Goal: Check status: Check status

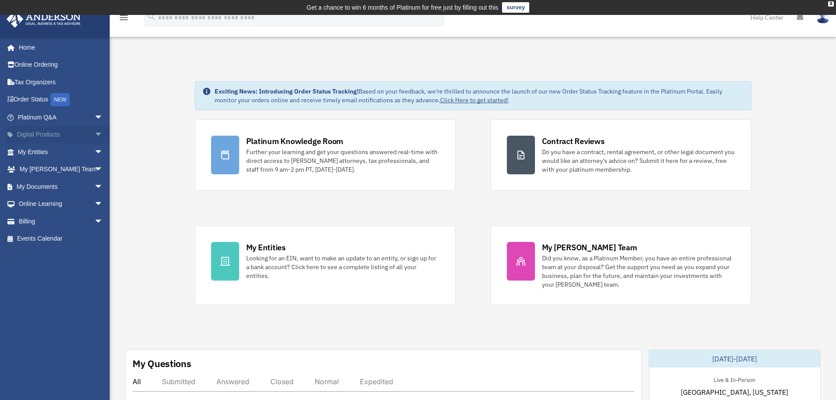
click at [94, 132] on span "arrow_drop_down" at bounding box center [103, 135] width 18 height 18
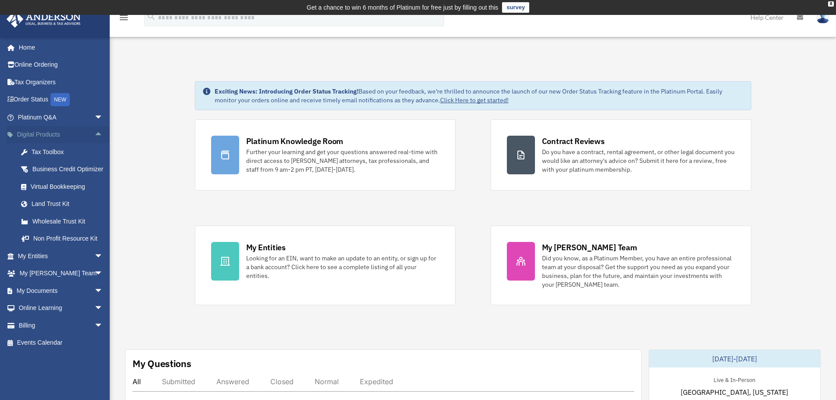
click at [94, 132] on span "arrow_drop_up" at bounding box center [103, 135] width 18 height 18
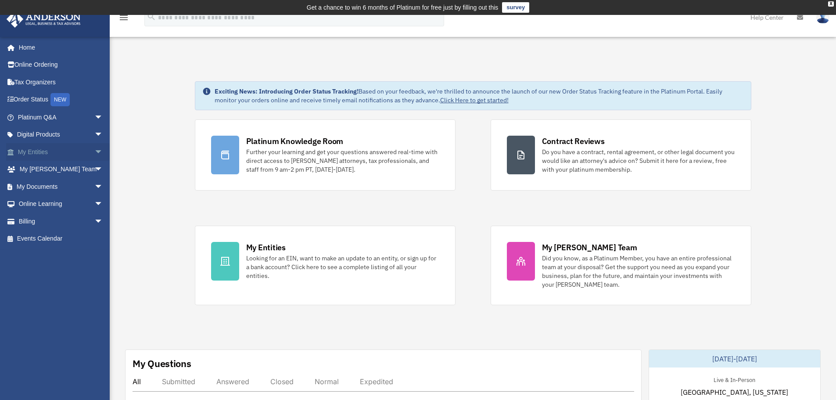
click at [94, 154] on span "arrow_drop_down" at bounding box center [103, 152] width 18 height 18
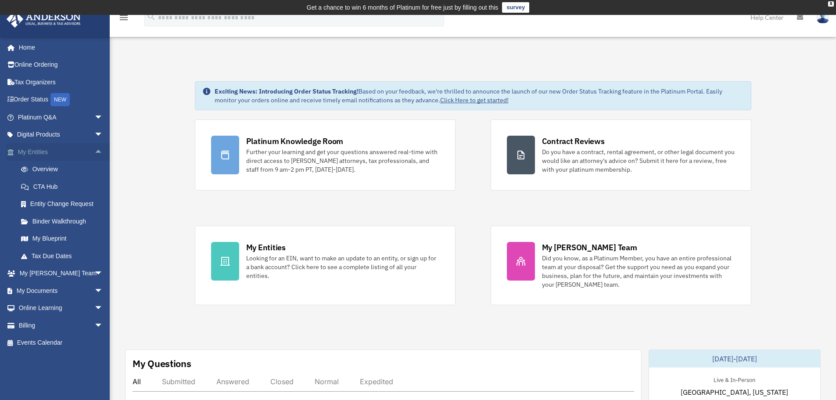
click at [94, 154] on span "arrow_drop_up" at bounding box center [103, 152] width 18 height 18
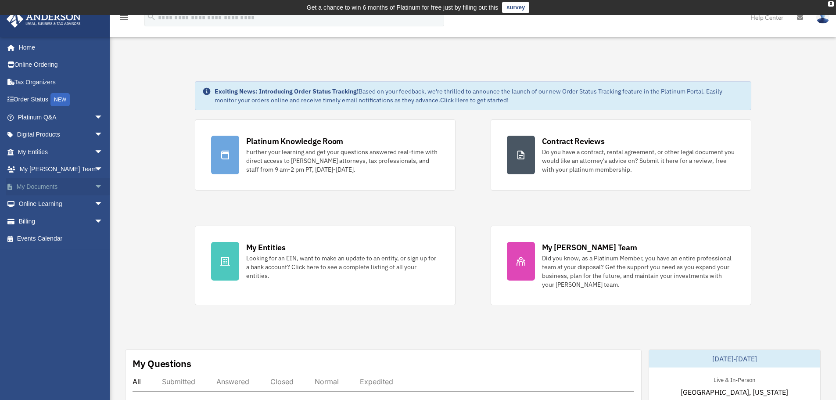
click at [94, 184] on span "arrow_drop_down" at bounding box center [103, 187] width 18 height 18
click at [94, 184] on span "arrow_drop_up" at bounding box center [103, 187] width 18 height 18
click at [94, 149] on span "arrow_drop_down" at bounding box center [103, 152] width 18 height 18
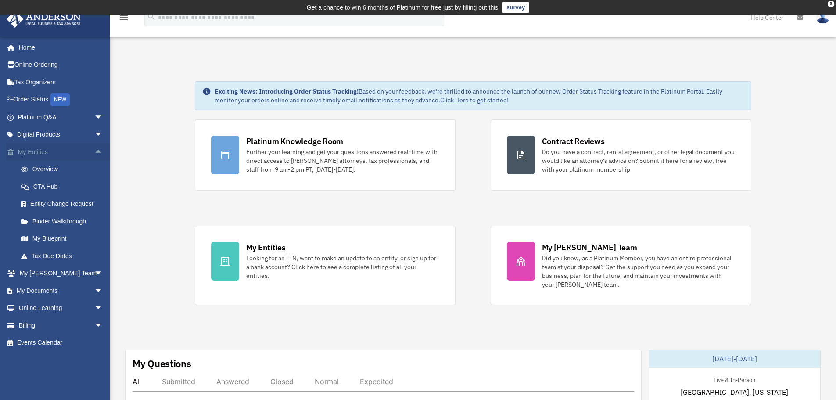
click at [94, 153] on span "arrow_drop_up" at bounding box center [103, 152] width 18 height 18
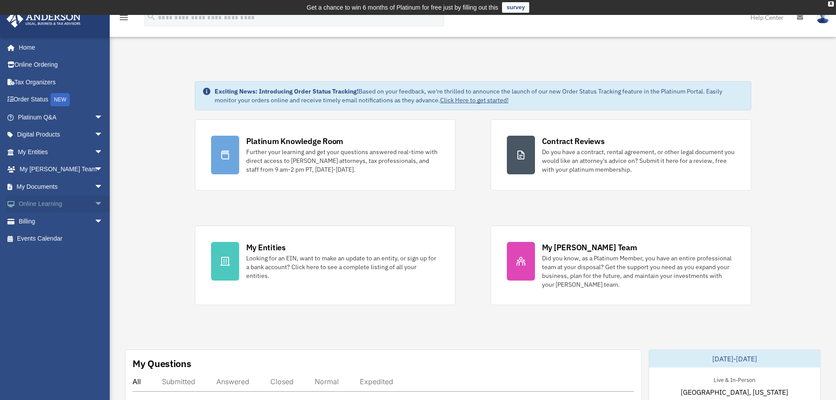
click at [94, 200] on span "arrow_drop_down" at bounding box center [103, 204] width 18 height 18
click at [94, 200] on span "arrow_drop_up" at bounding box center [103, 204] width 18 height 18
click at [94, 217] on span "arrow_drop_down" at bounding box center [103, 221] width 18 height 18
click at [94, 217] on span "arrow_drop_up" at bounding box center [103, 221] width 18 height 18
click at [94, 118] on span "arrow_drop_down" at bounding box center [103, 117] width 18 height 18
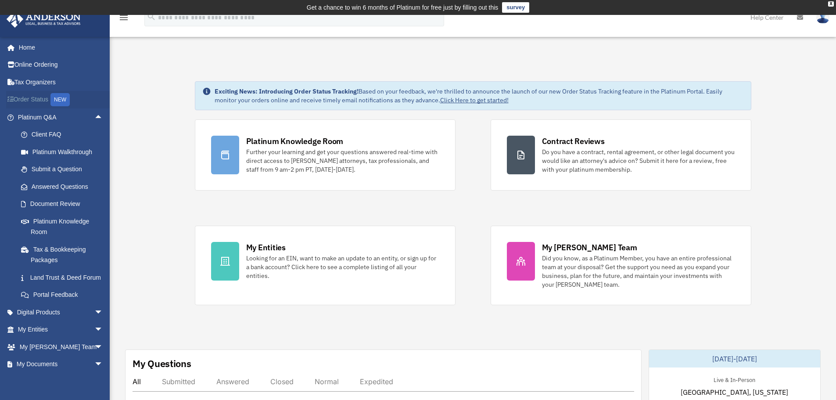
click at [28, 101] on link "Order Status NEW" at bounding box center [61, 100] width 110 height 18
